Goal: Task Accomplishment & Management: Manage account settings

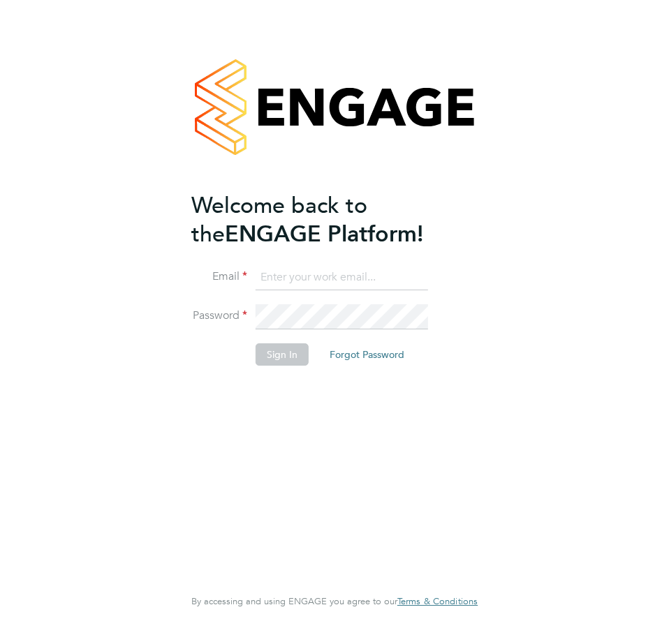
type input "jamiegoodhew@teamresourcing.co.uk"
click at [280, 349] on button "Sign In" at bounding box center [281, 354] width 53 height 22
